Goal: Obtain resource: Obtain resource

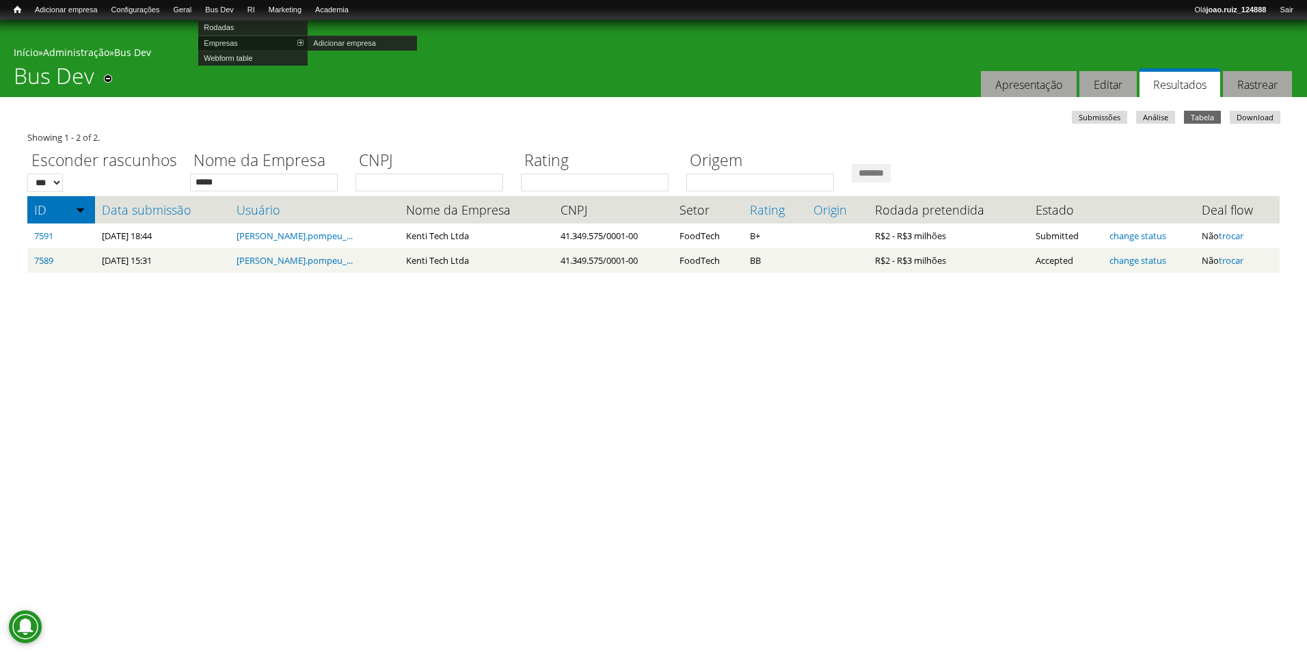
click at [248, 46] on link "Empresas" at bounding box center [252, 43] width 109 height 15
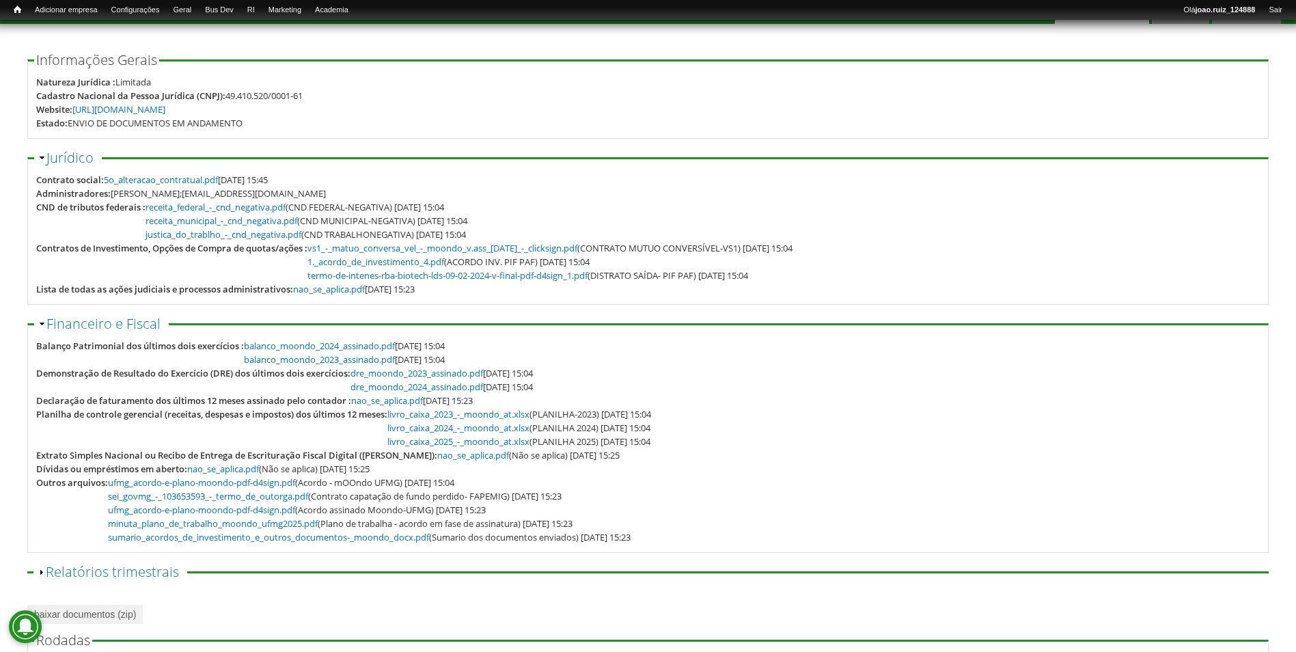
scroll to position [248, 0]
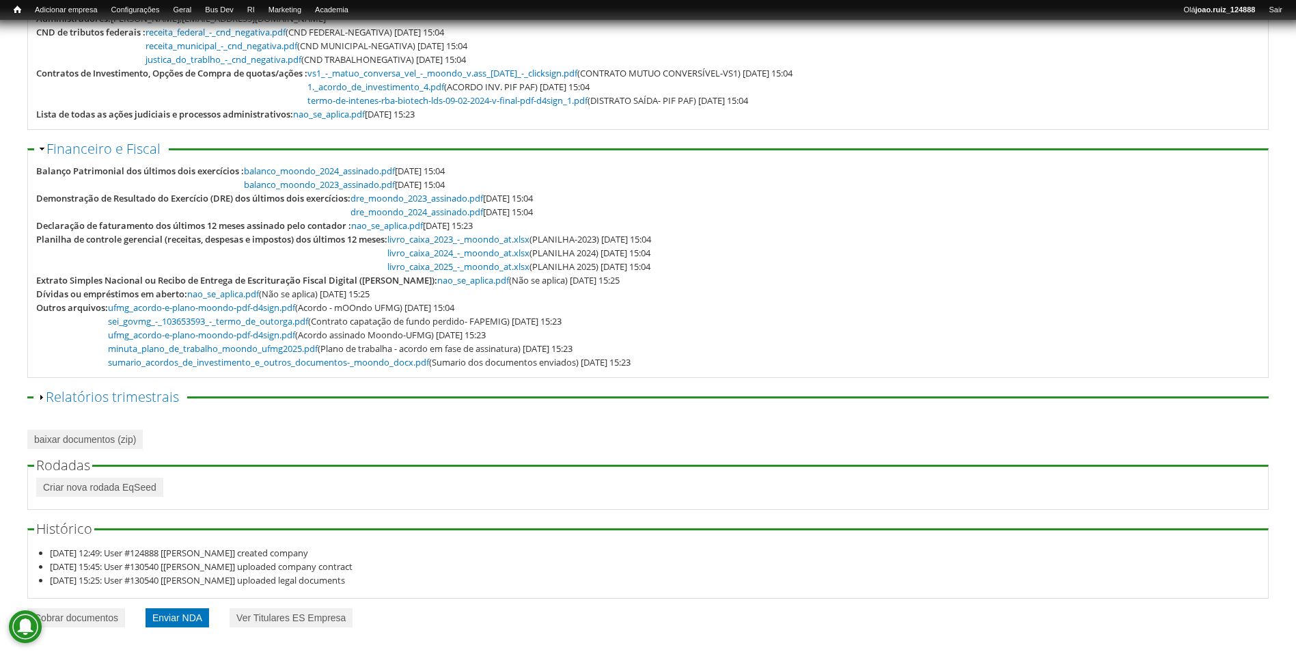
click at [202, 620] on link "Enviar NDA" at bounding box center [178, 617] width 64 height 19
click at [196, 622] on link "Enviar NDA" at bounding box center [178, 617] width 64 height 19
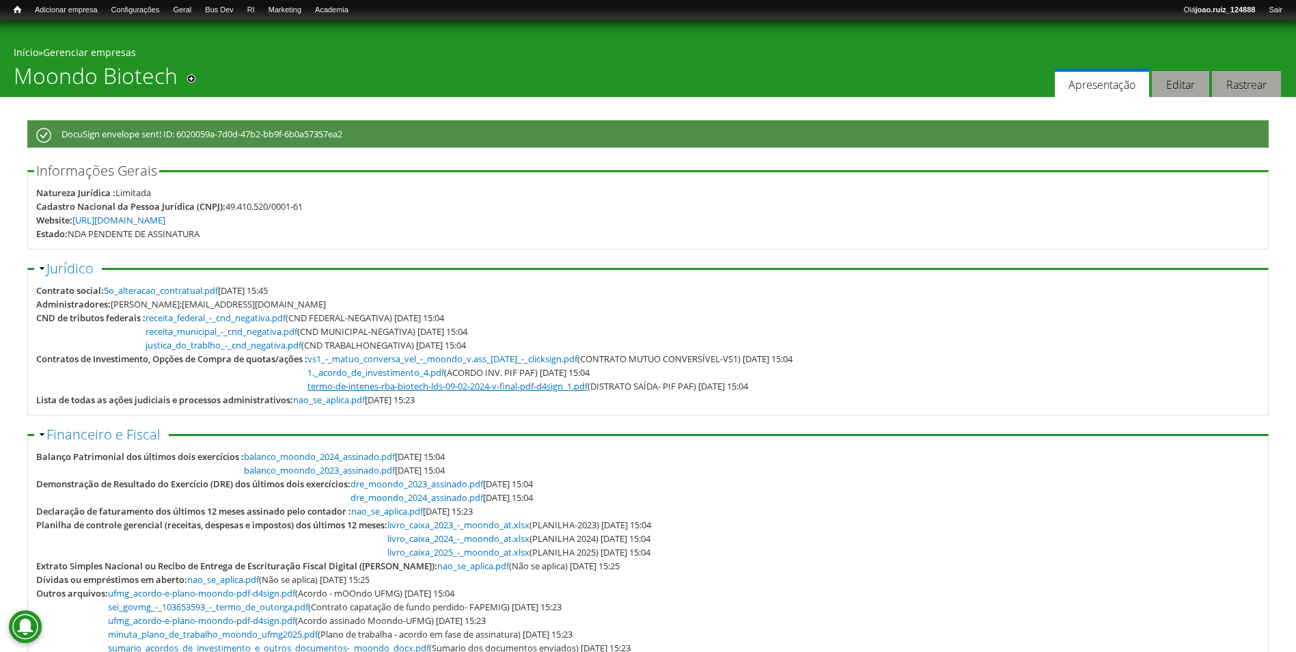
scroll to position [299, 0]
